Goal: Task Accomplishment & Management: Use online tool/utility

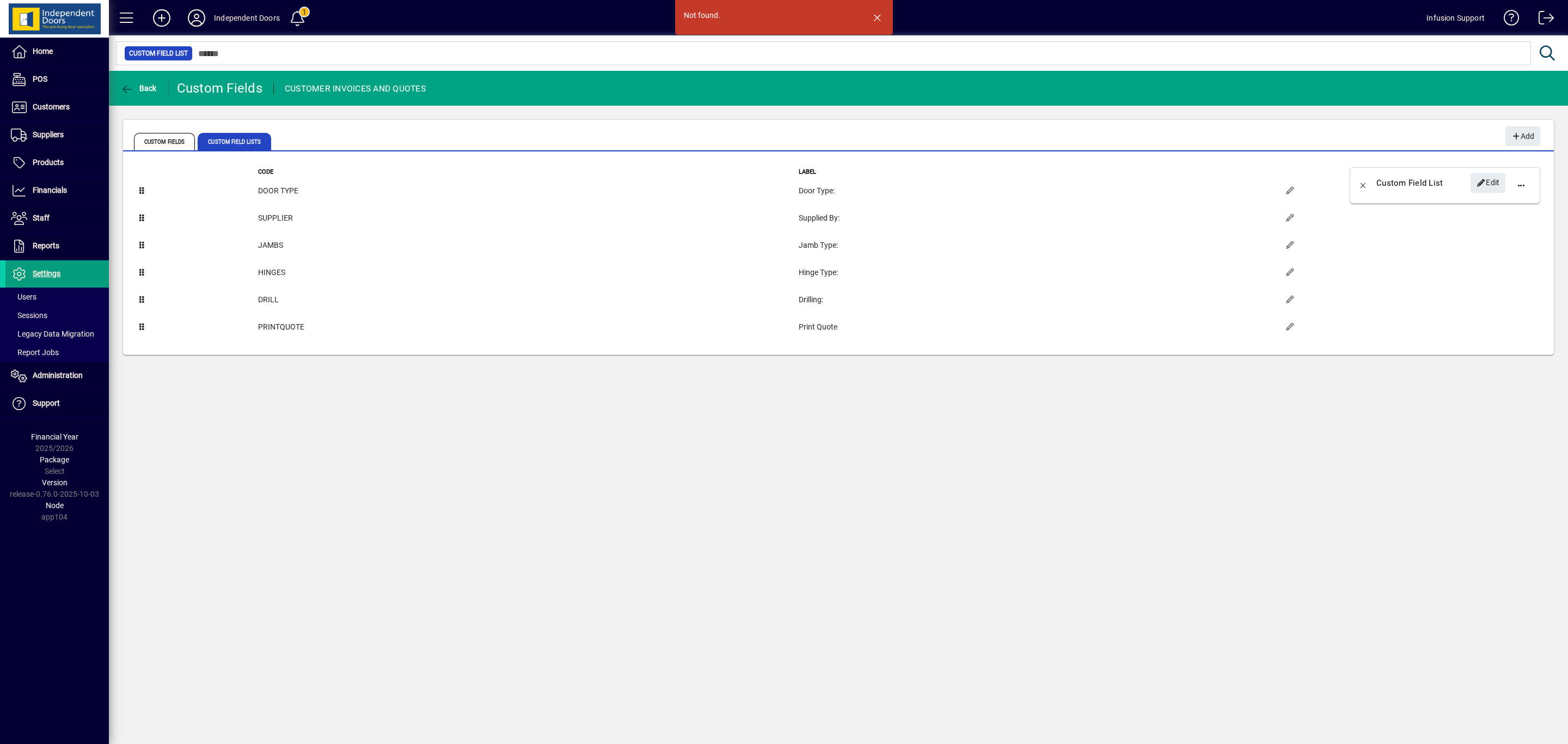
click at [1228, 592] on div "Not found. Back Custom Fields CUSTOMER INVOICES AND QUOTES Custom Fields Custom…" at bounding box center [839, 408] width 1460 height 674
